Goal: Task Accomplishment & Management: Complete application form

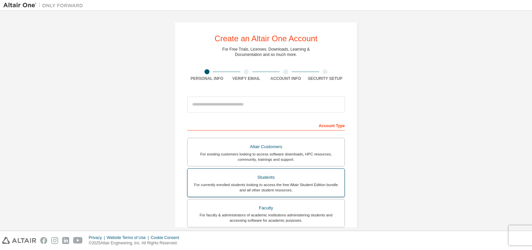
scroll to position [100, 0]
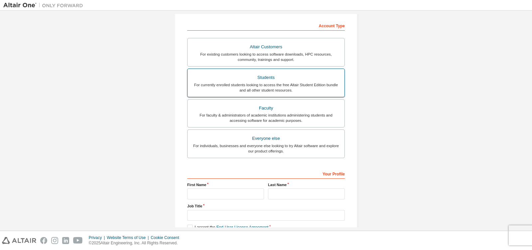
click at [243, 83] on div "For currently enrolled students looking to access the free Altair Student Editi…" at bounding box center [265, 87] width 149 height 11
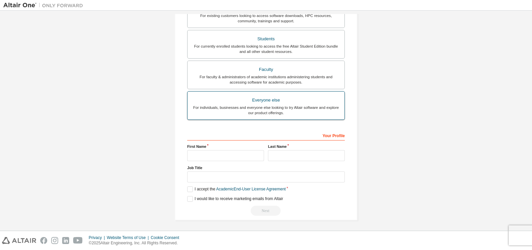
scroll to position [156, 0]
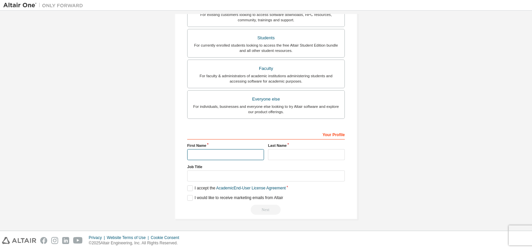
click at [235, 154] on input "text" at bounding box center [225, 154] width 77 height 11
type input "*****"
click at [291, 152] on input "text" at bounding box center [306, 154] width 77 height 11
type input "******"
click at [242, 177] on input "text" at bounding box center [265, 175] width 157 height 11
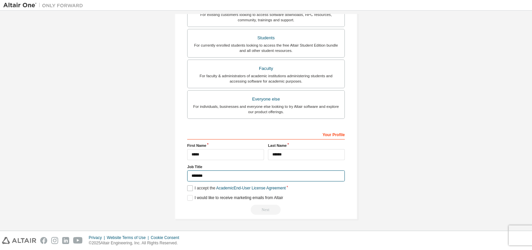
type input "*******"
click at [191, 189] on label "I accept the Academic End-User License Agreement" at bounding box center [236, 188] width 98 height 6
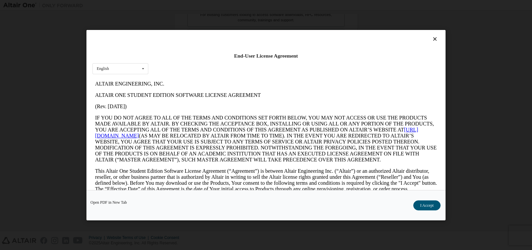
scroll to position [0, 0]
click at [434, 203] on button "I Accept" at bounding box center [426, 205] width 27 height 10
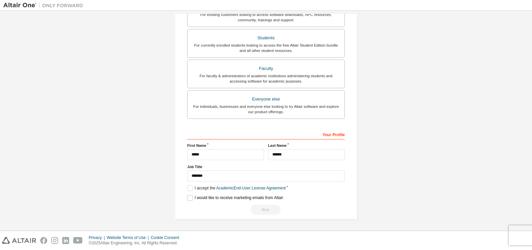
click at [189, 197] on label "I would like to receive marketing emails from Altair" at bounding box center [235, 198] width 96 height 6
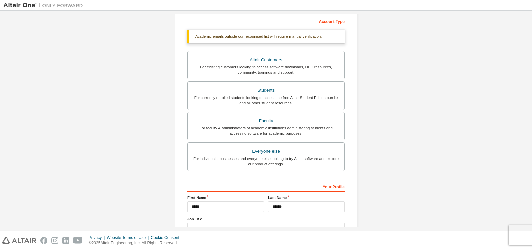
scroll to position [133, 0]
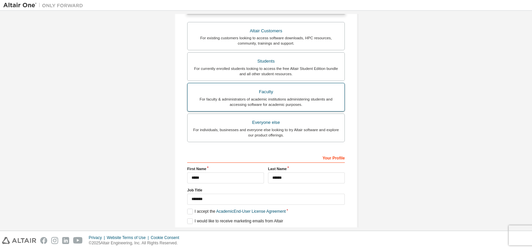
click at [286, 98] on div "For faculty & administrators of academic institutions administering students an…" at bounding box center [265, 101] width 149 height 11
click at [286, 122] on div "Everyone else" at bounding box center [265, 122] width 149 height 9
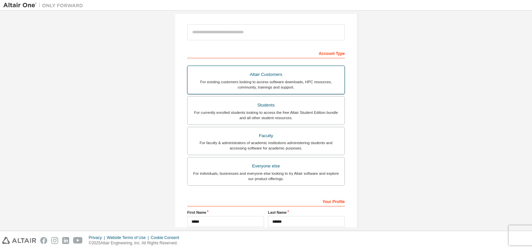
scroll to position [72, 0]
click at [281, 108] on div "Students" at bounding box center [265, 104] width 149 height 9
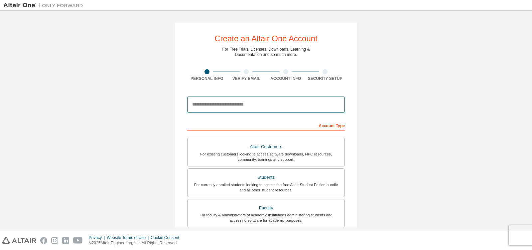
click at [260, 102] on input "email" at bounding box center [265, 104] width 157 height 16
type input "**********"
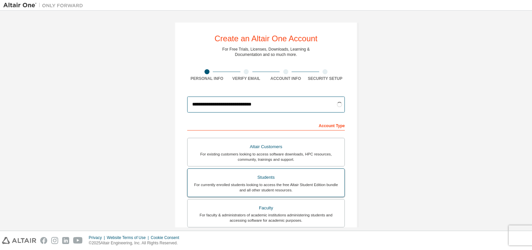
scroll to position [33, 0]
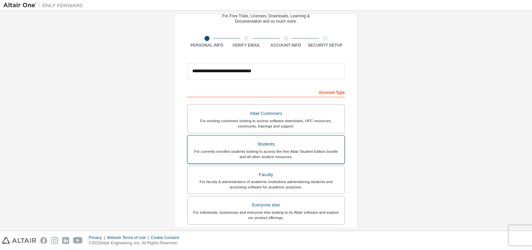
click at [270, 145] on div "Students" at bounding box center [265, 143] width 149 height 9
click at [326, 90] on div "Account Type" at bounding box center [265, 91] width 157 height 11
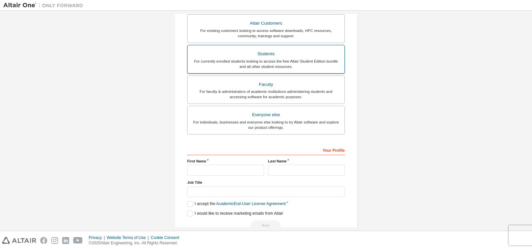
scroll to position [139, 0]
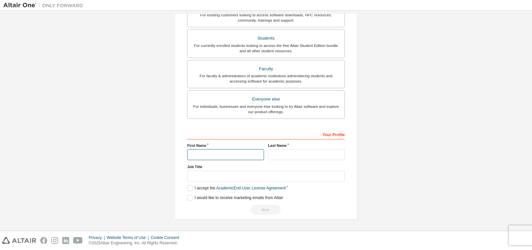
click at [244, 153] on input "text" at bounding box center [225, 154] width 77 height 11
type input "*****"
click at [302, 155] on input "text" at bounding box center [306, 154] width 77 height 11
type input "******"
click at [243, 175] on input "text" at bounding box center [265, 175] width 157 height 11
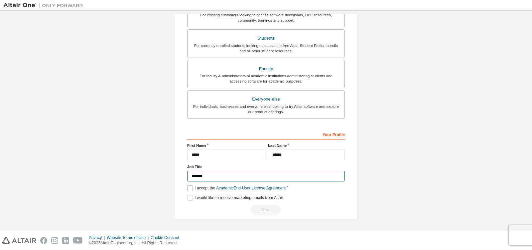
type input "*******"
click at [189, 187] on label "I accept the Academic End-User License Agreement" at bounding box center [236, 188] width 98 height 6
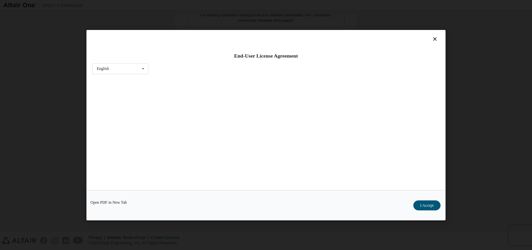
click at [425, 208] on button "I Accept" at bounding box center [426, 205] width 27 height 10
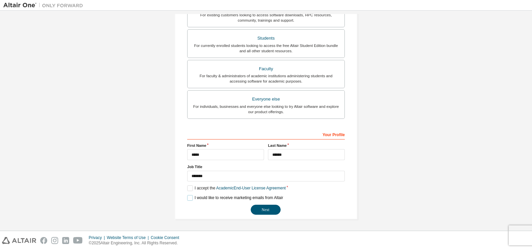
click at [190, 198] on label "I would like to receive marketing emails from Altair" at bounding box center [235, 198] width 96 height 6
click at [256, 210] on button "Next" at bounding box center [266, 209] width 30 height 10
click at [263, 208] on div "Next" at bounding box center [265, 209] width 157 height 10
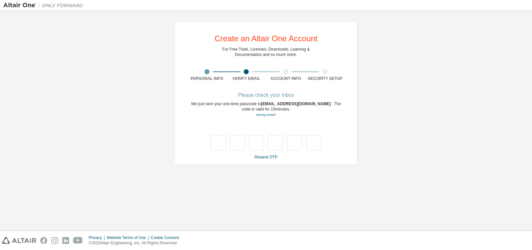
scroll to position [0, 0]
click at [218, 145] on input "text" at bounding box center [218, 142] width 15 height 15
type input "*"
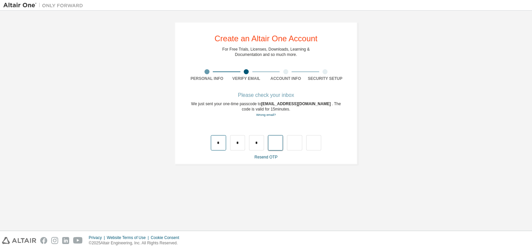
type input "*"
